Goal: Find specific page/section: Find specific page/section

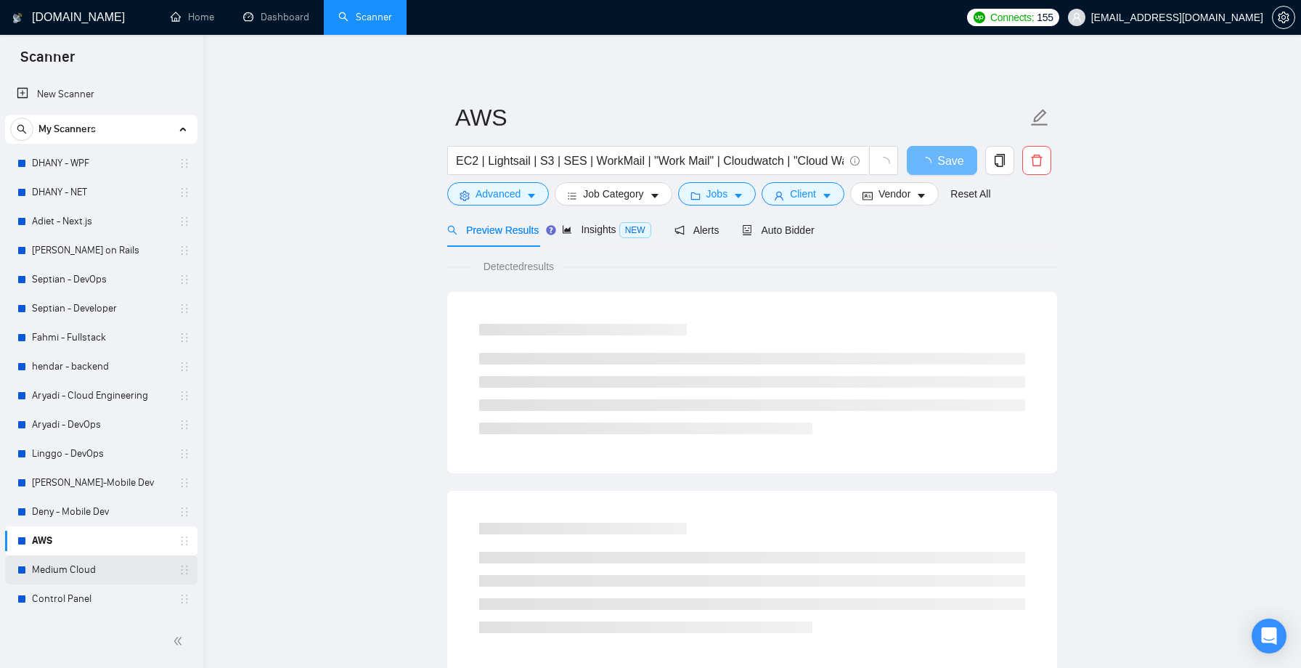
scroll to position [57, 0]
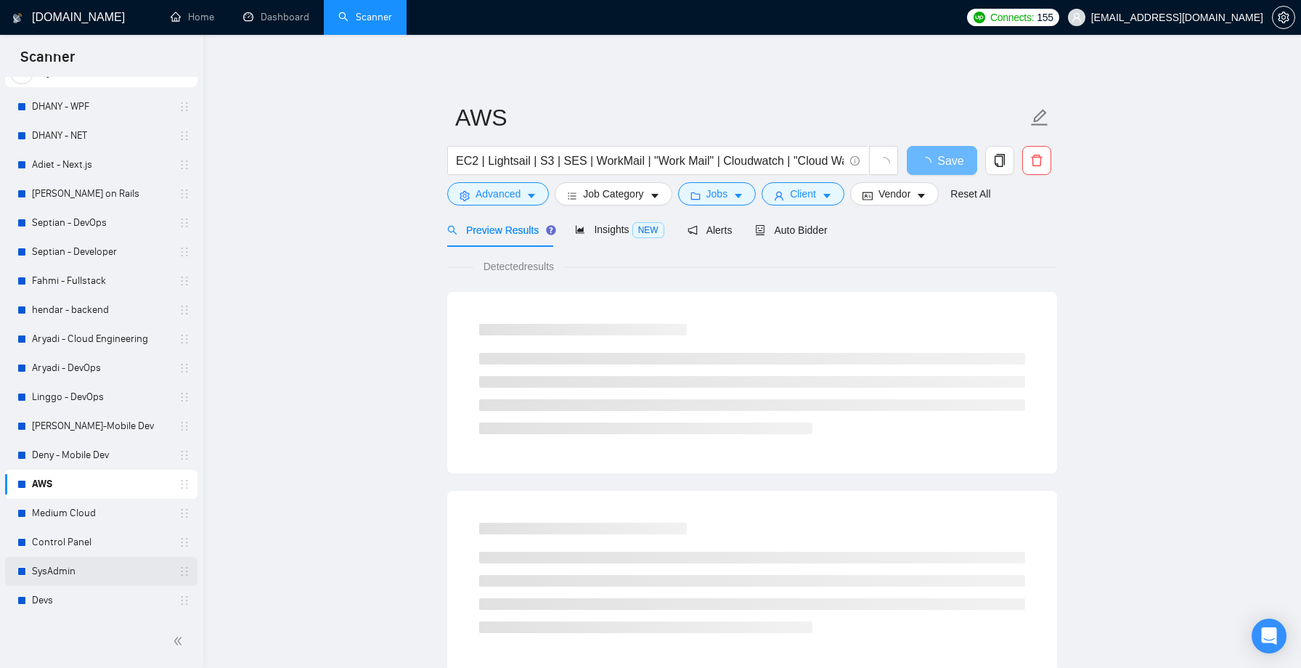
click at [81, 568] on link "SysAdmin" at bounding box center [101, 571] width 138 height 29
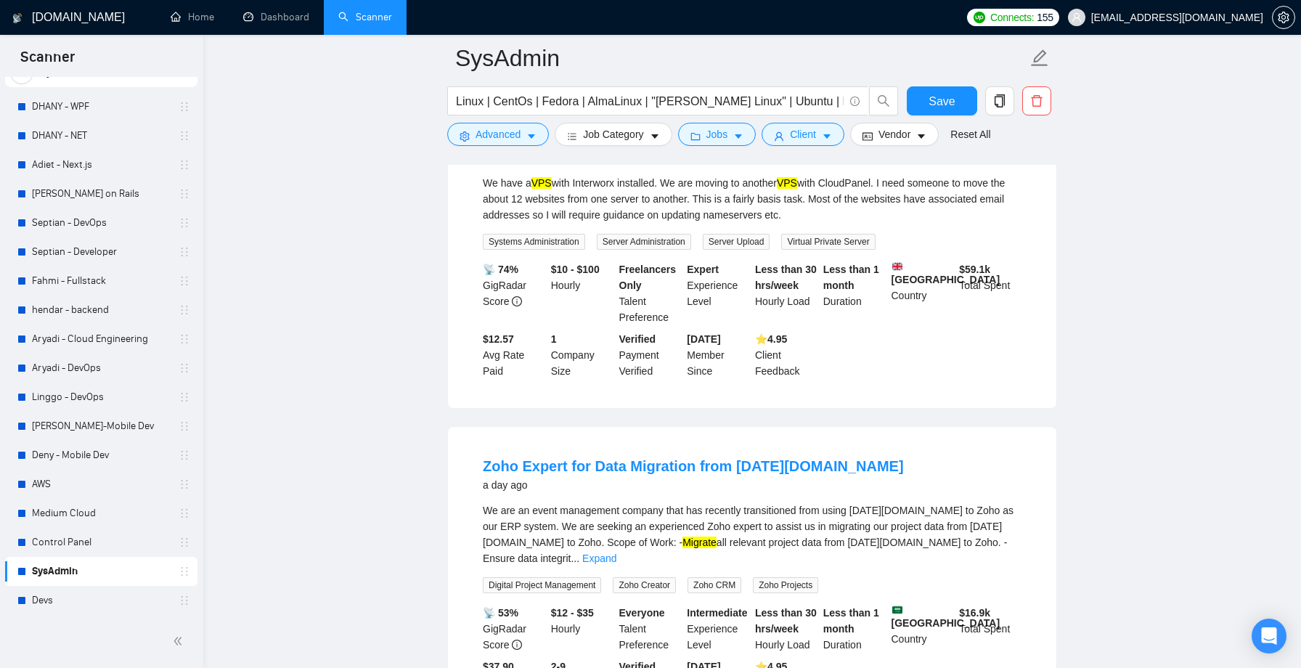
scroll to position [852, 0]
